Goal: Information Seeking & Learning: Check status

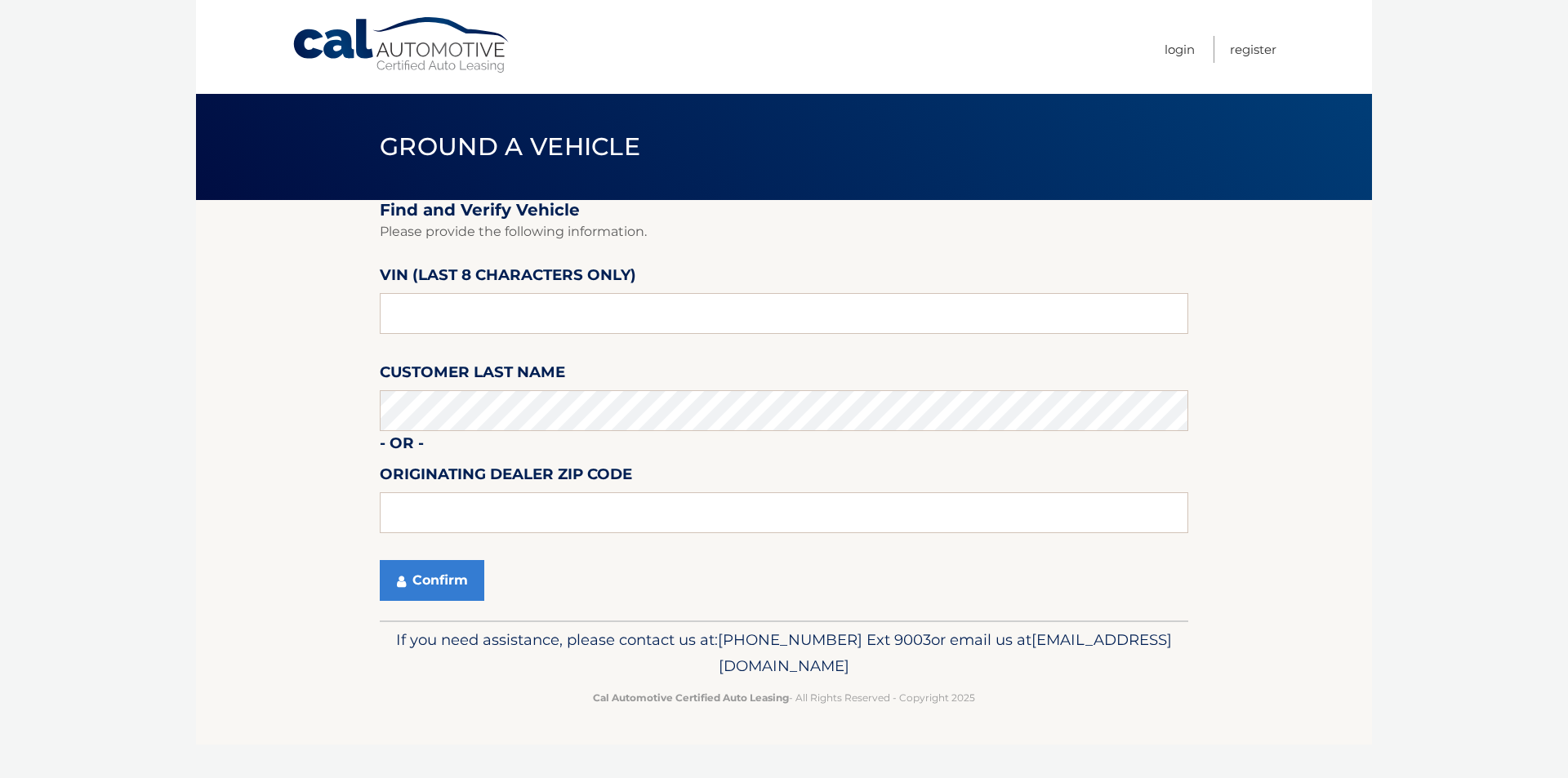
click at [1195, 55] on ul "Login Register" at bounding box center [1220, 47] width 112 height 94
click at [1186, 49] on link "Login" at bounding box center [1179, 49] width 30 height 27
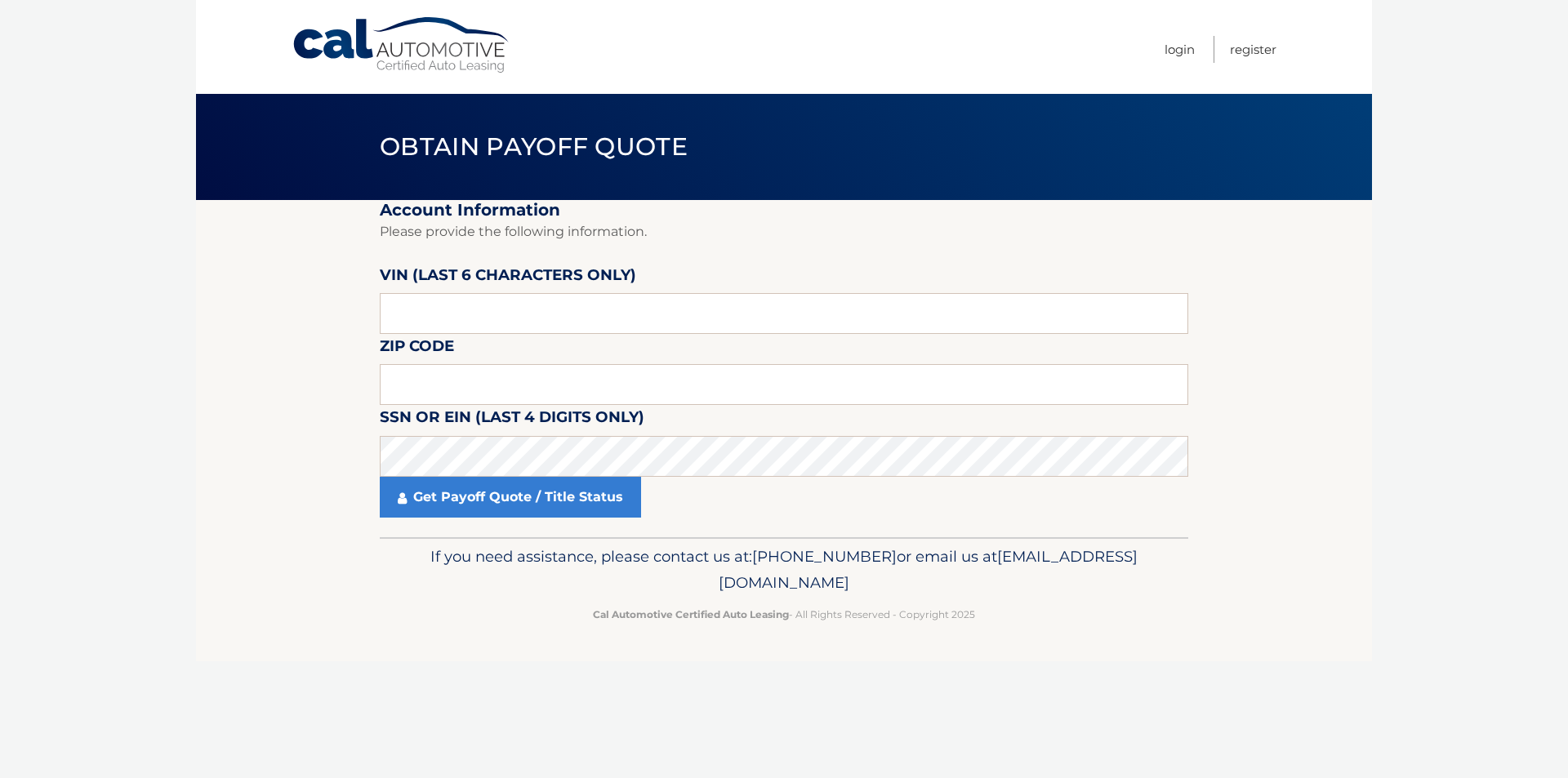
click at [305, 391] on section "Account Information Please provide the following information. VIN (last 6 chara…" at bounding box center [784, 369] width 1176 height 338
paste input "15071"
type input "15071"
click at [59, 455] on body "Cal Automotive Menu Login Register Obtain Payoff Quote" at bounding box center [784, 389] width 1568 height 778
click at [508, 687] on div "Cal Automotive Menu Login Register Obtain Payoff Quote ×" at bounding box center [784, 389] width 1176 height 778
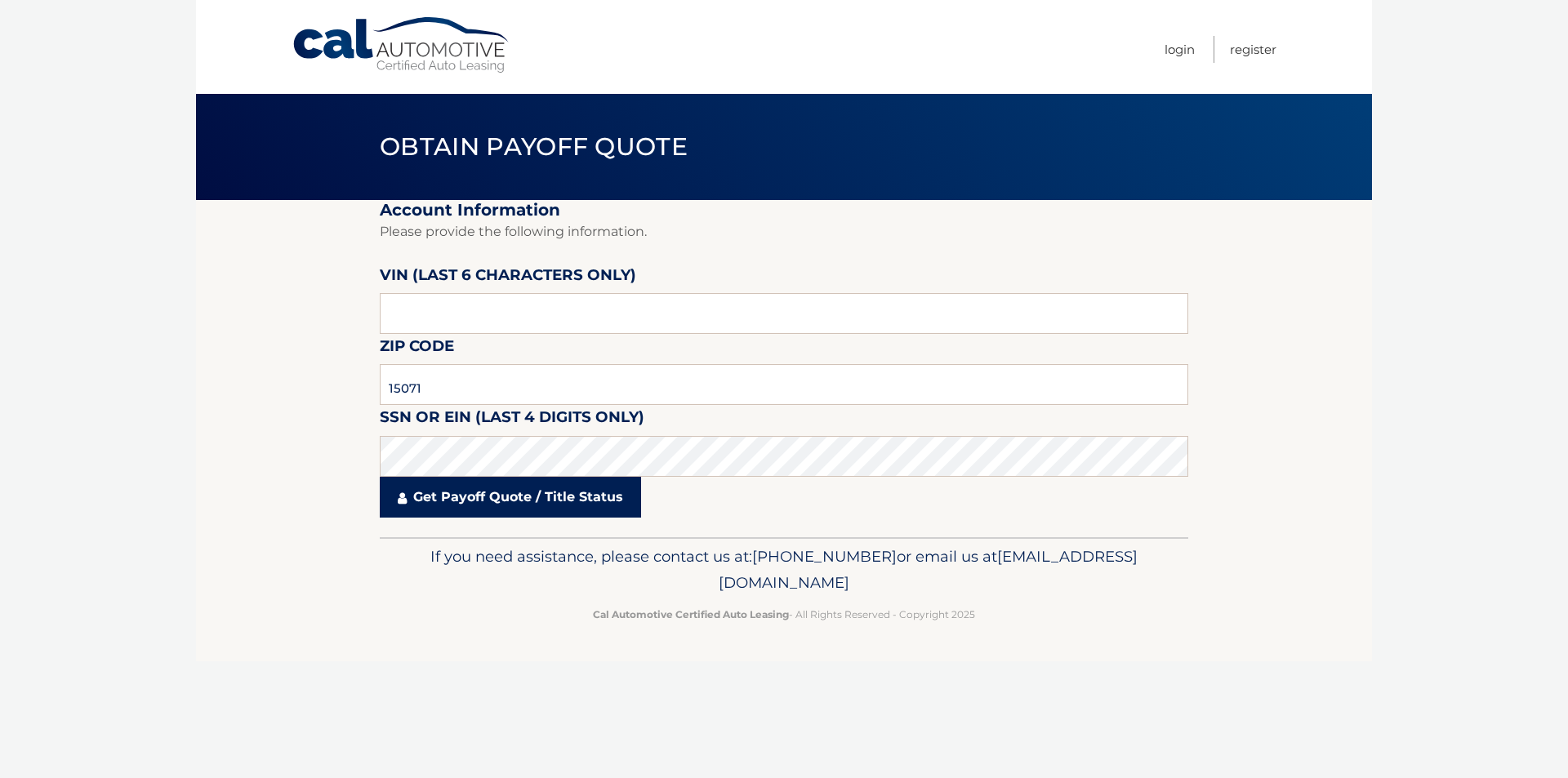
click at [462, 483] on link "Get Payoff Quote / Title Status" at bounding box center [511, 498] width 261 height 41
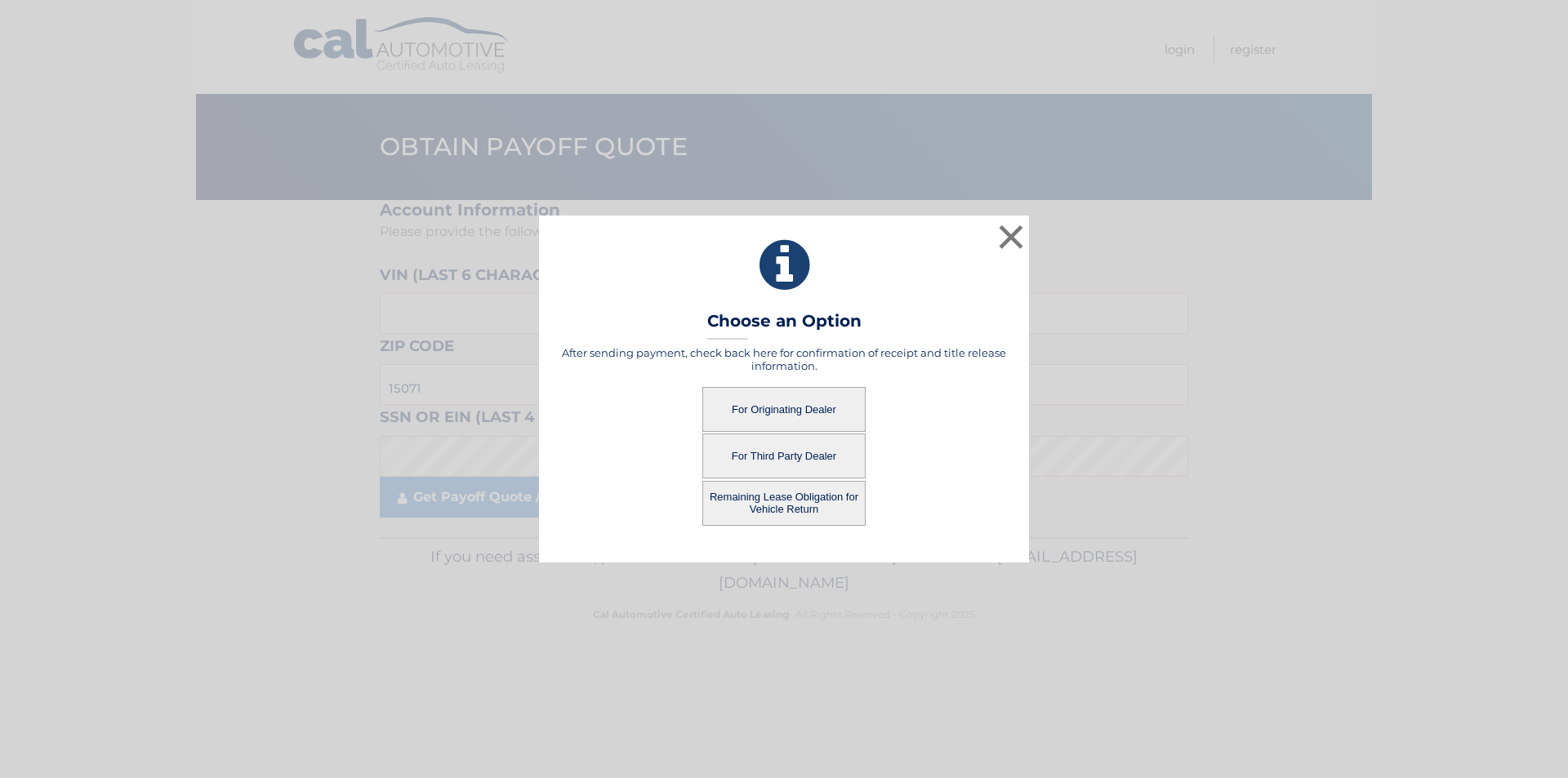
click at [750, 414] on button "For Originating Dealer" at bounding box center [784, 409] width 163 height 45
click at [802, 408] on button "For Originating Dealer" at bounding box center [784, 409] width 163 height 45
